Goal: Navigation & Orientation: Find specific page/section

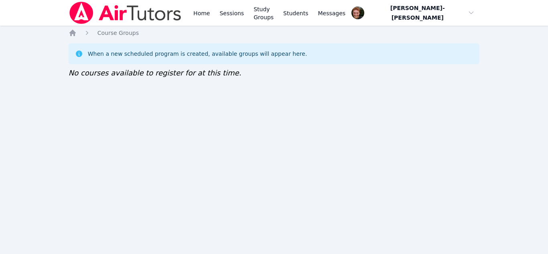
click at [426, 87] on div "Home Course Groups When a new scheduled program is created, available groups wi…" at bounding box center [274, 62] width 411 height 66
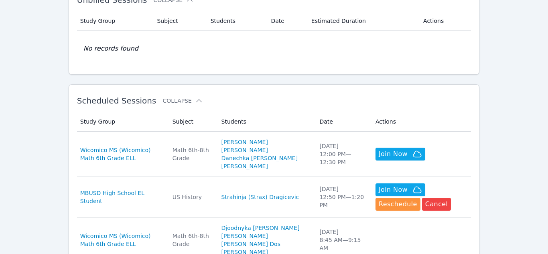
scroll to position [165, 0]
